Goal: Information Seeking & Learning: Learn about a topic

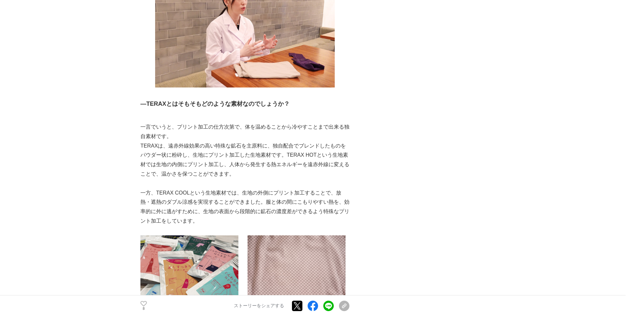
scroll to position [368, 0]
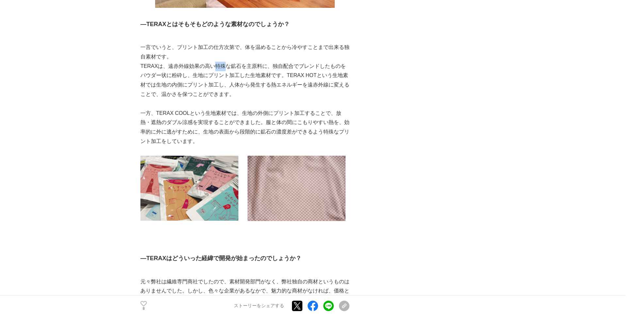
drag, startPoint x: 214, startPoint y: 66, endPoint x: 226, endPoint y: 66, distance: 11.4
click at [226, 66] on p "TERAXは、遠赤外線効果の高い特殊な鉱石を主原料に、独自配合でブレンドしたものをパウダー状に粉砕し、生地にプリント加工した生地素材です。TERAX HOTと…" at bounding box center [244, 81] width 209 height 38
copy p "特殊"
click at [277, 137] on p "一方、TERAX COOLという生地素材では、生地の外側にプリント加工することで、放熱・遮熱のダブル涼感を実現することができました。服と体の間にこもりやすい熱…" at bounding box center [244, 128] width 209 height 38
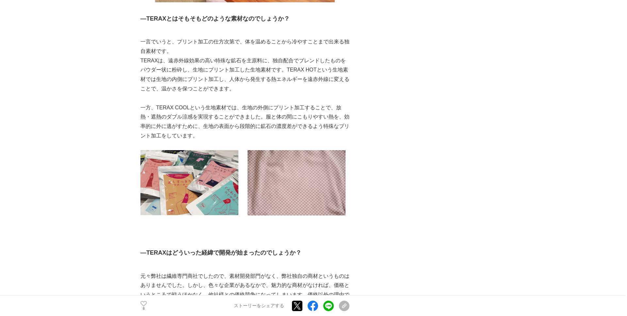
scroll to position [464, 0]
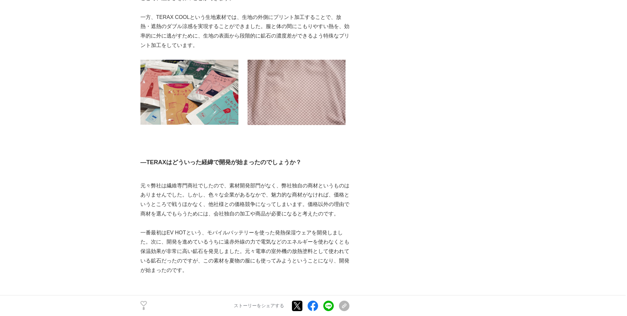
click at [266, 210] on p "元々弊社は繊維専門商社でしたので、素材開発部門がなく、弊社独自の商材というものはありませんでした。しかし、色々な企業があるなかで、魅力的な商材がなければ、価格…" at bounding box center [244, 200] width 209 height 38
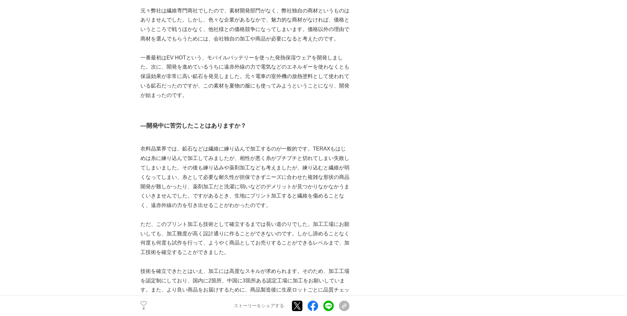
scroll to position [640, 0]
drag, startPoint x: 223, startPoint y: 148, endPoint x: 252, endPoint y: 148, distance: 28.4
click at [252, 148] on p "衣料品業界では、鉱石などは繊維に練り込んで加工するのが一般的です。TERAXもはじめは糸に練り込んで加工してみましたが、相性が悪く糸がプチプチと切れてしまい失…" at bounding box center [244, 176] width 209 height 66
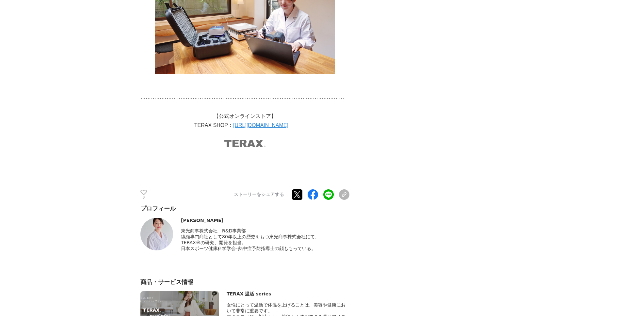
scroll to position [1990, 0]
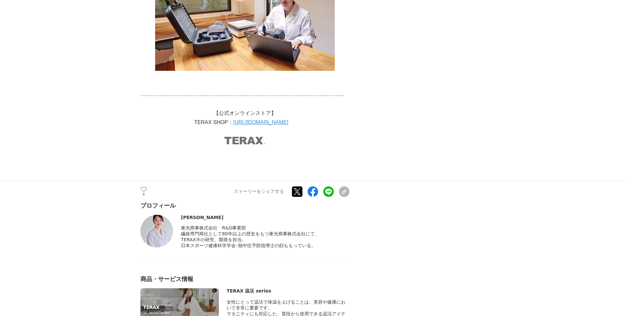
drag, startPoint x: 250, startPoint y: 251, endPoint x: 165, endPoint y: 209, distance: 95.0
click at [165, 209] on div "プロフィール 佐藤　有美香 東光商事株式会社　R&D事業部" at bounding box center [244, 225] width 209 height 47
click at [211, 236] on span "繊維専門商社として80年以上の歴史をもつ東光商事株式会社にて、" at bounding box center [250, 233] width 138 height 5
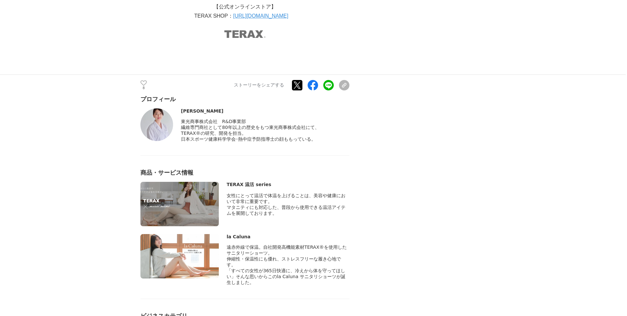
scroll to position [2180, 0]
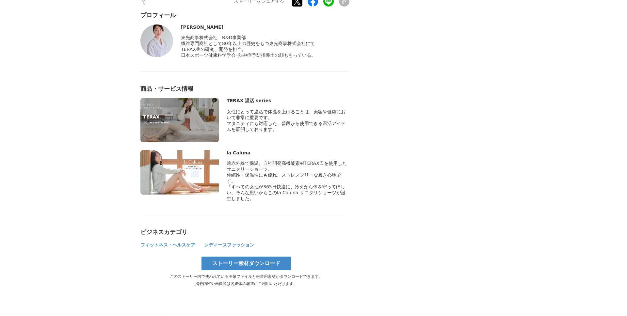
click at [199, 116] on img at bounding box center [179, 120] width 78 height 44
click at [237, 104] on div "TERAX 温活 series" at bounding box center [288, 101] width 123 height 6
click at [239, 119] on span "女性にとって温活で体温を上げることは、美容や健康において非常に重要です。" at bounding box center [286, 114] width 119 height 11
click at [156, 119] on img at bounding box center [179, 120] width 78 height 44
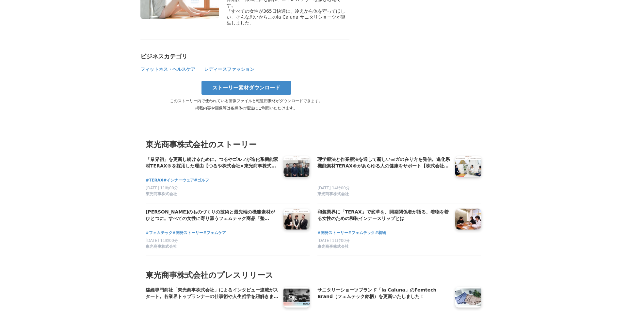
scroll to position [2356, 0]
click at [233, 220] on h4 "[PERSON_NAME]のものづくりの技術と最先端の機能素材がひとつに。すべての女性に寄り添うフェムテック商品「整（[PERSON_NAME]）」とは？【株…" at bounding box center [212, 215] width 133 height 13
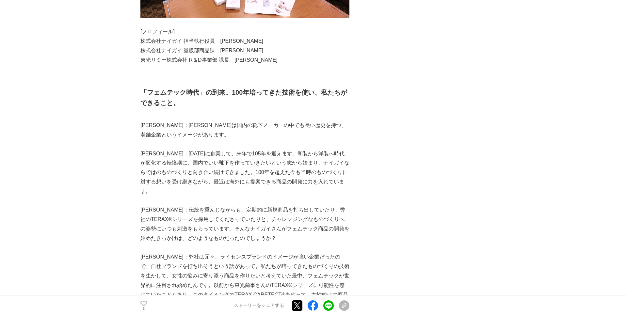
scroll to position [549, 0]
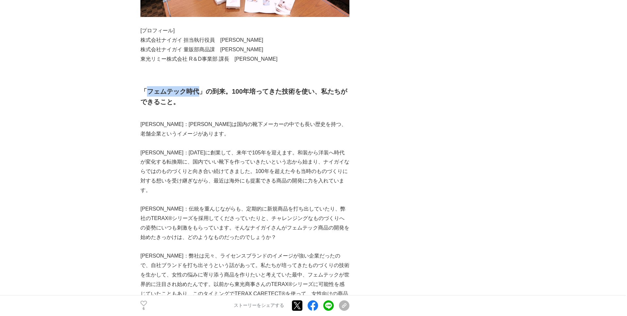
drag, startPoint x: 147, startPoint y: 82, endPoint x: 198, endPoint y: 83, distance: 51.3
click at [198, 86] on h2 "「フェムテック時代」の到来。100年培ってきた技術を使い、私たちができること。" at bounding box center [244, 96] width 209 height 21
copy h2 "フェムテック時代"
click at [250, 150] on p "[PERSON_NAME]：[DATE]に創業して、来年で105年を迎えます。和装から洋装へ時代が変化する転換期に、国内でいい靴下を作っていきたいという志から…" at bounding box center [244, 171] width 209 height 47
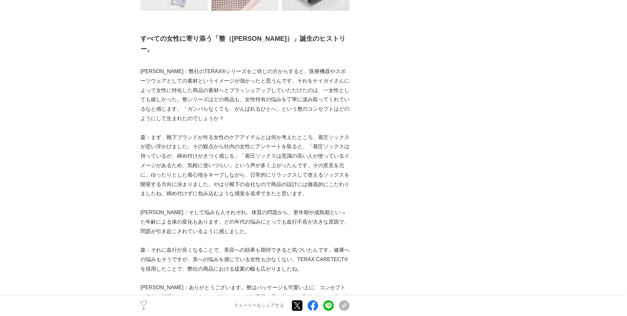
scroll to position [1256, 0]
